Goal: Information Seeking & Learning: Learn about a topic

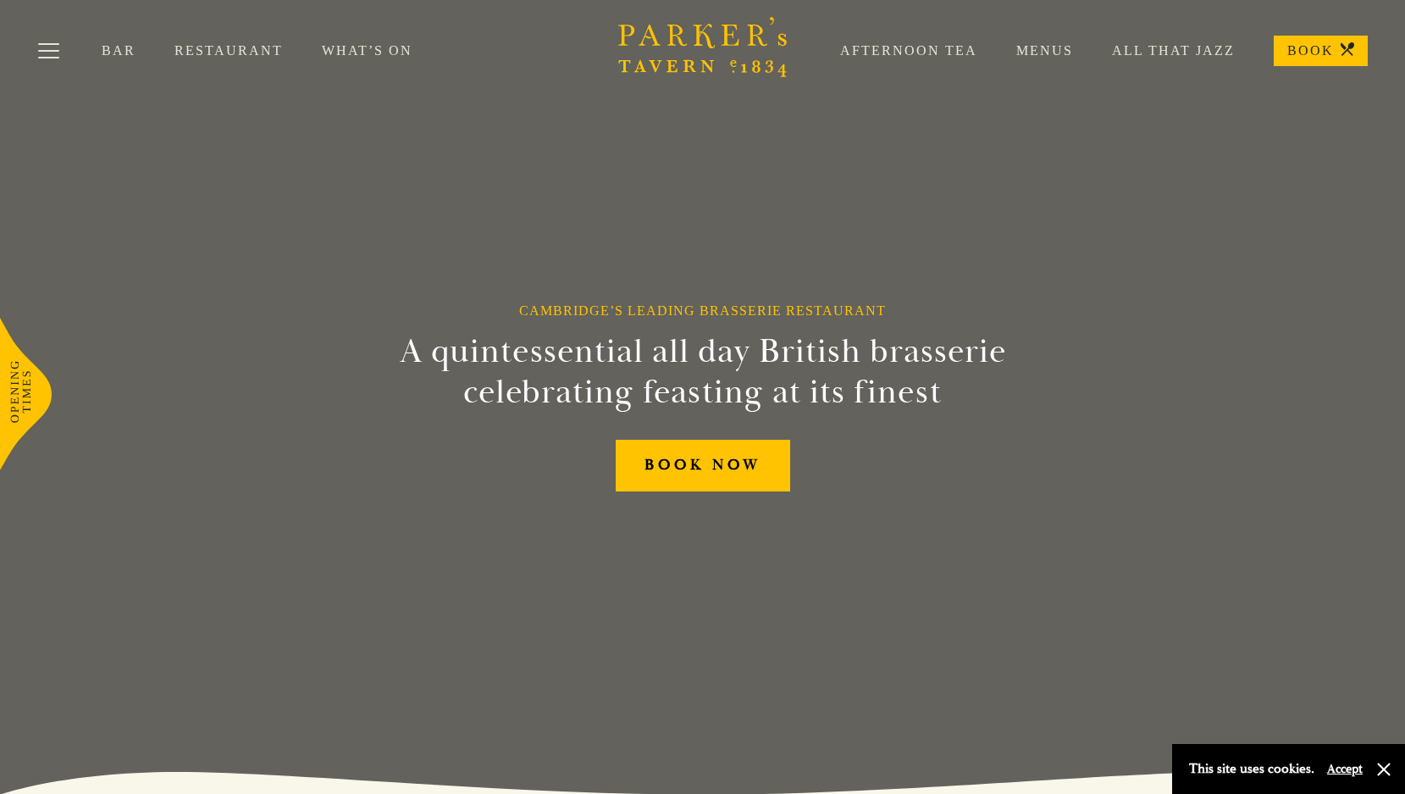
click at [214, 47] on link "Restaurant" at bounding box center [247, 50] width 147 height 17
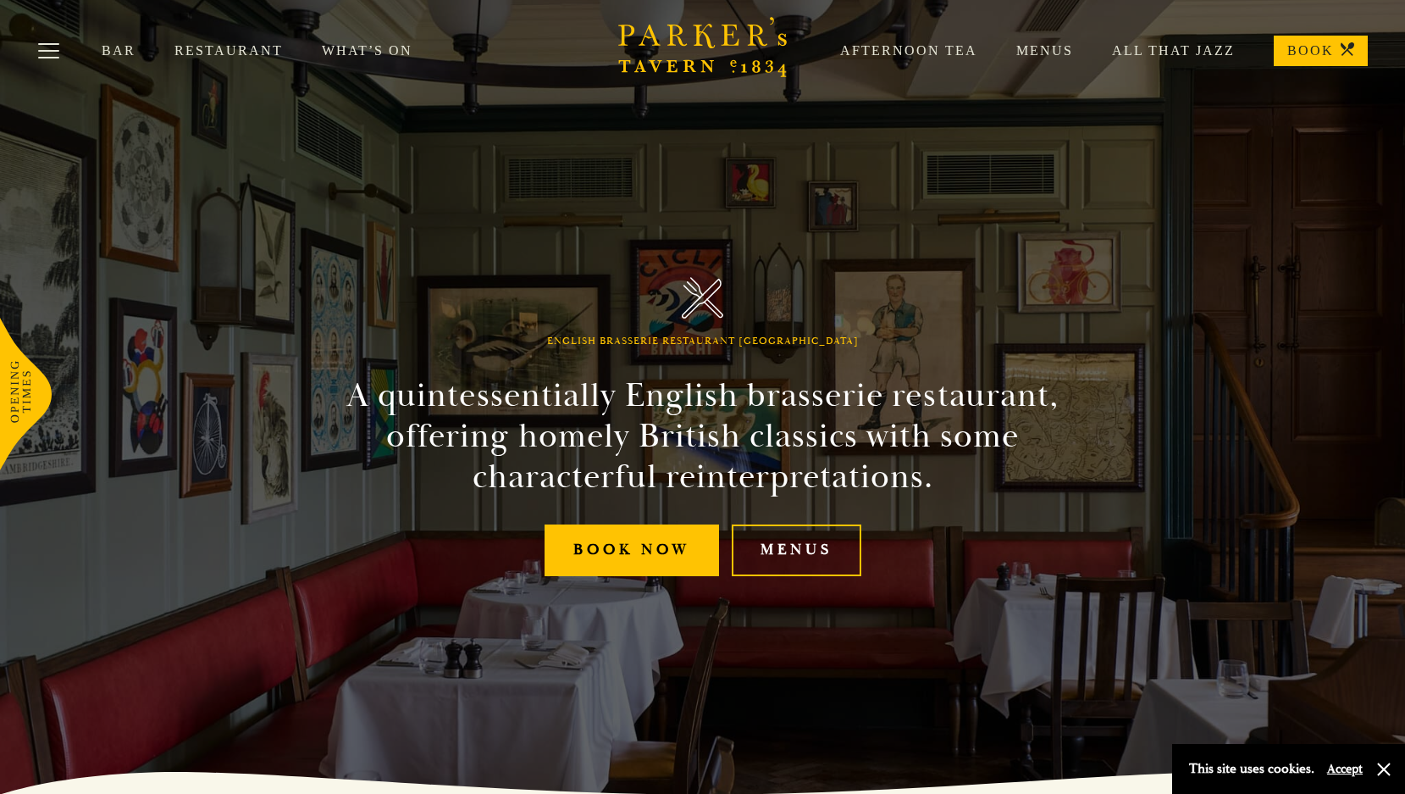
click at [1054, 54] on link "Menus" at bounding box center [1025, 50] width 96 height 17
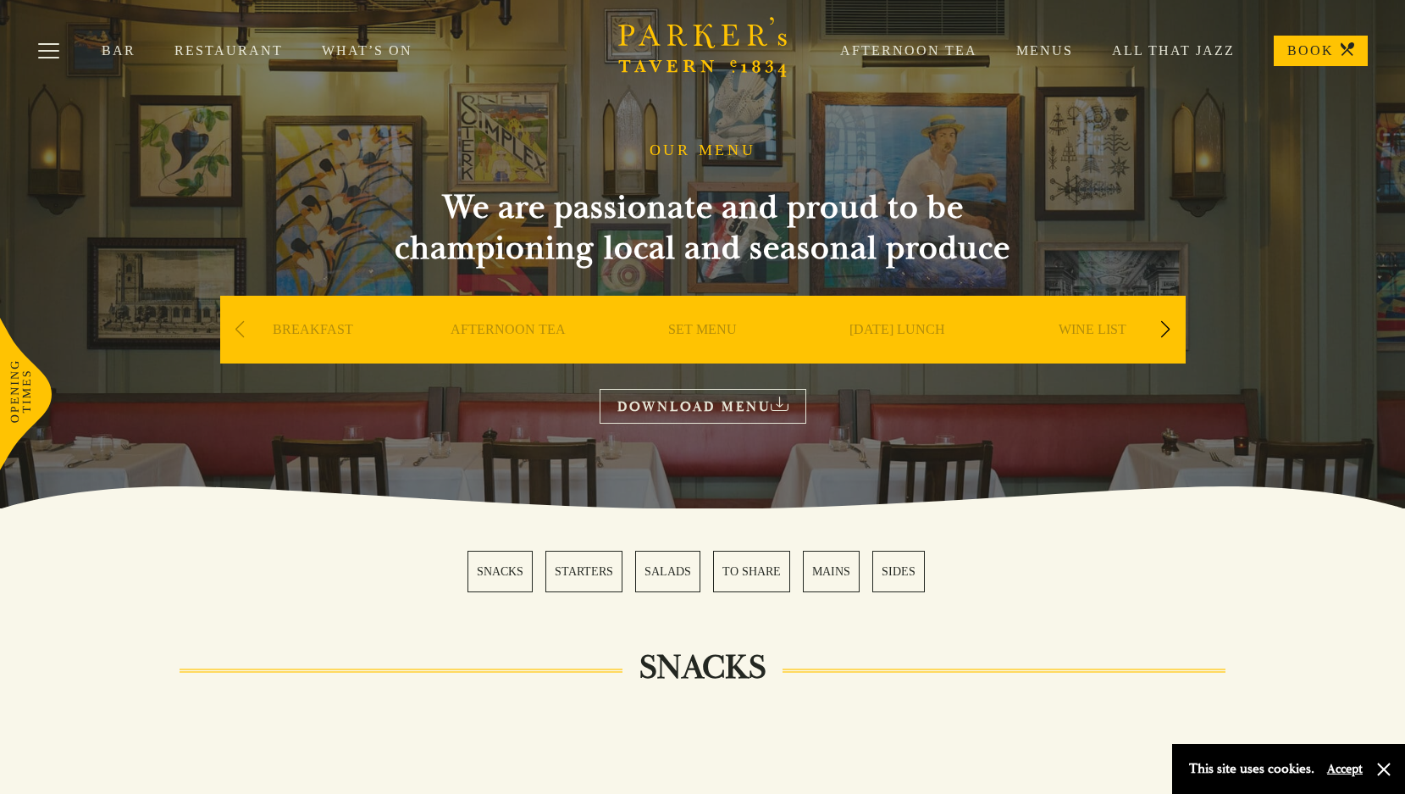
click at [832, 573] on link "MAINS" at bounding box center [831, 570] width 57 height 41
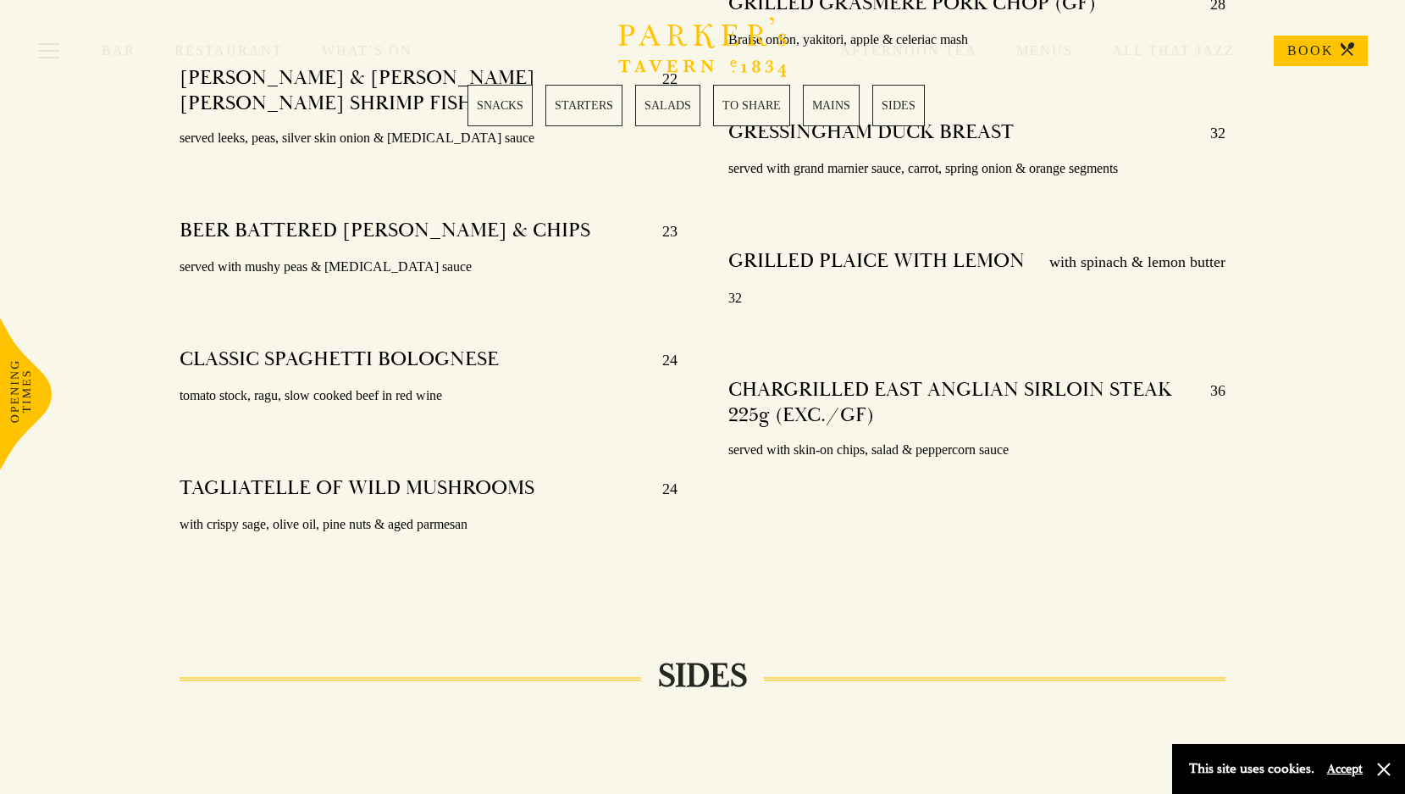
scroll to position [3562, 0]
